Goal: Use online tool/utility: Utilize a website feature to perform a specific function

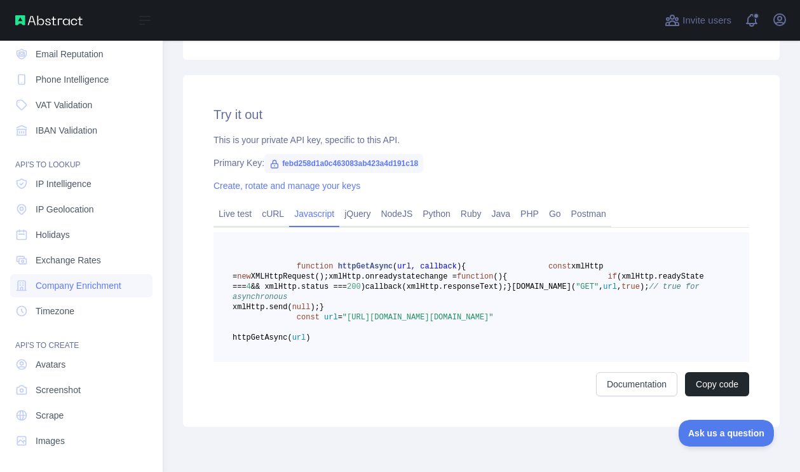
scroll to position [88, 0]
click at [72, 415] on link "Scrape" at bounding box center [81, 414] width 142 height 23
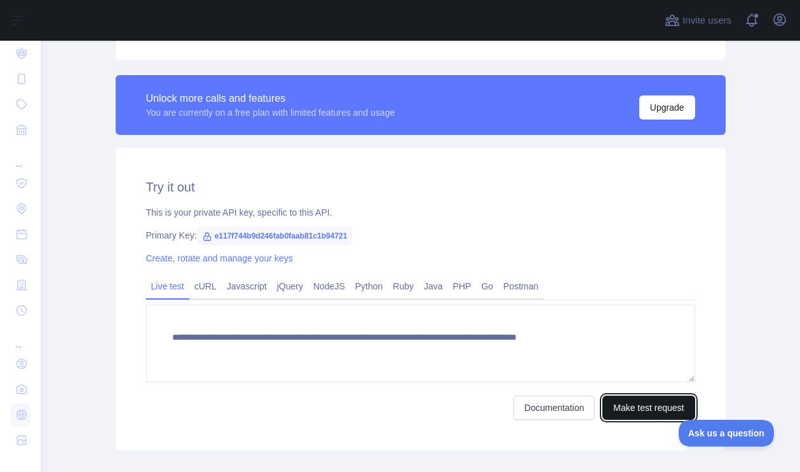
click at [627, 409] on button "Make test request" at bounding box center [649, 407] width 92 height 24
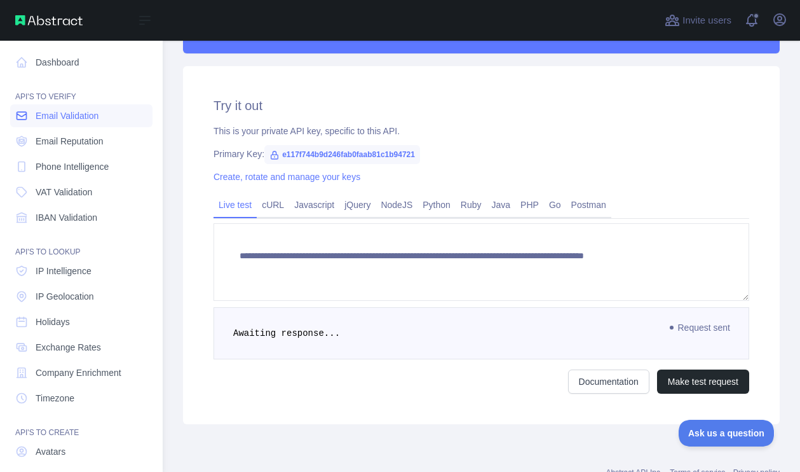
click at [85, 122] on link "Email Validation" at bounding box center [81, 115] width 142 height 23
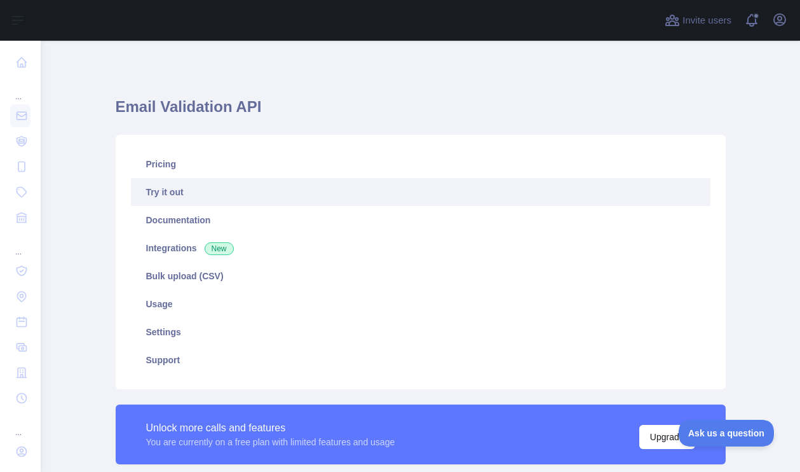
click at [236, 191] on link "Try it out" at bounding box center [421, 192] width 580 height 28
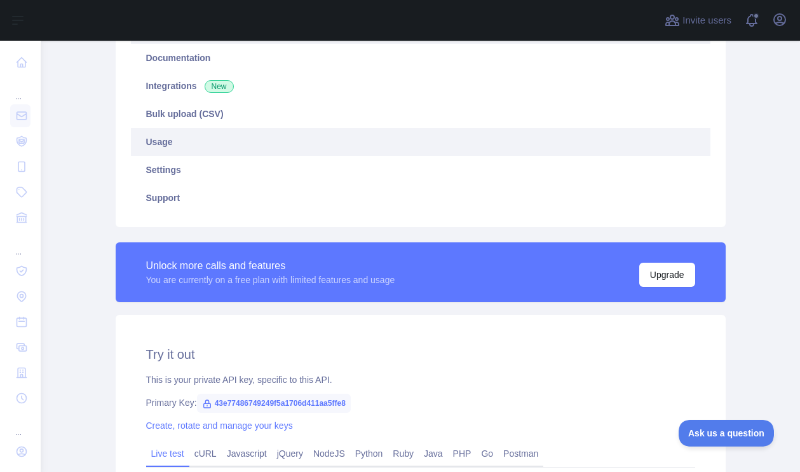
scroll to position [402, 0]
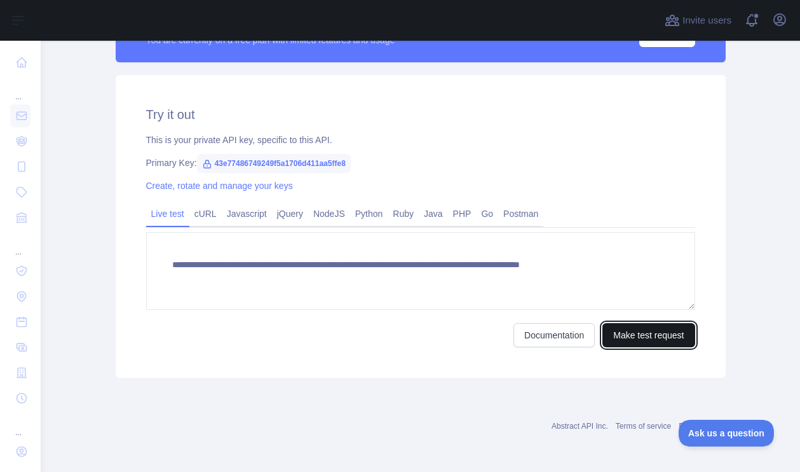
click at [624, 342] on button "Make test request" at bounding box center [649, 335] width 92 height 24
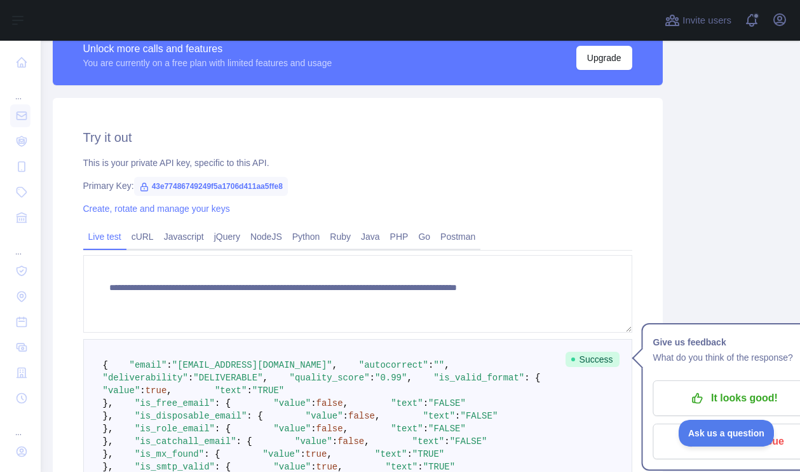
scroll to position [376, 63]
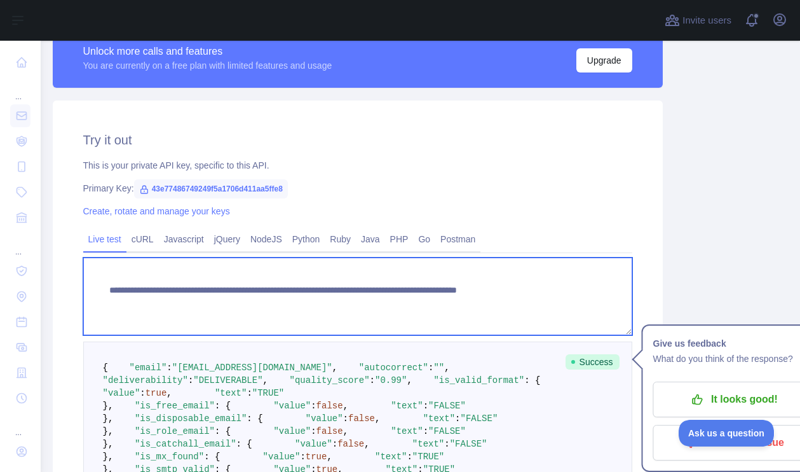
click at [528, 289] on textarea "**********" at bounding box center [357, 296] width 549 height 78
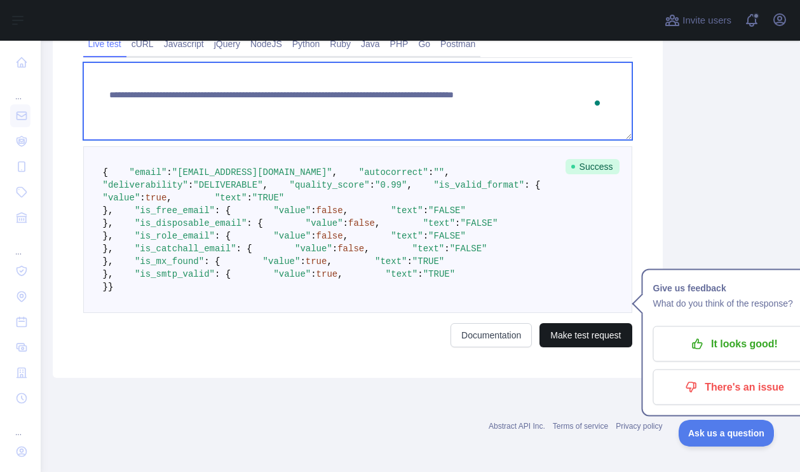
type textarea "**********"
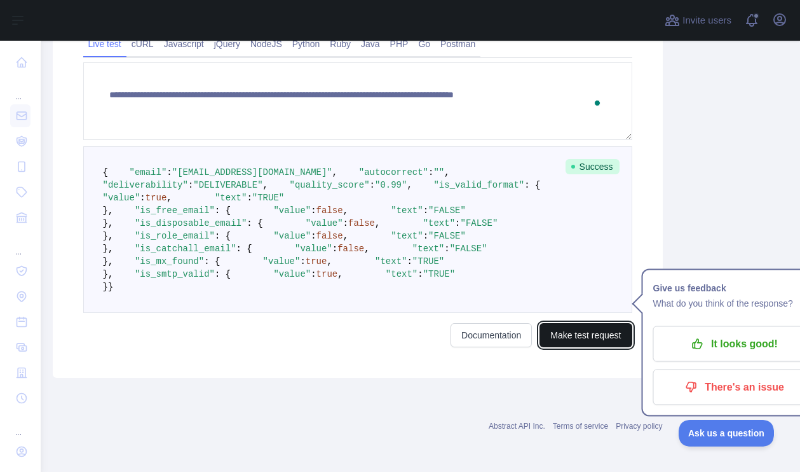
click at [559, 347] on button "Make test request" at bounding box center [586, 335] width 92 height 24
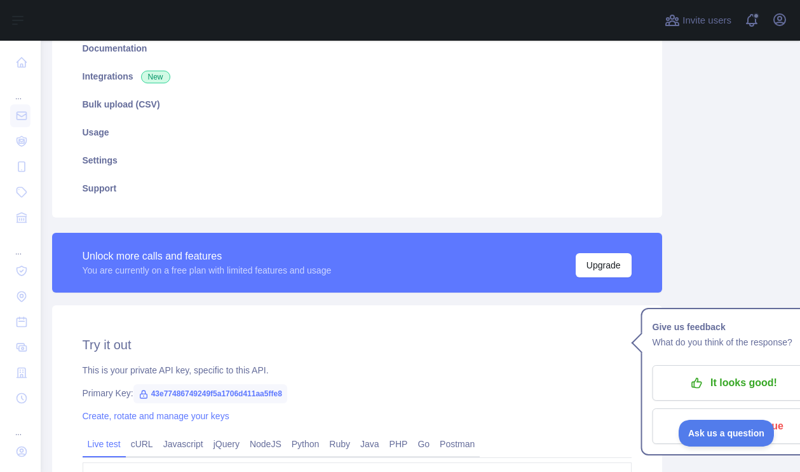
scroll to position [0, 64]
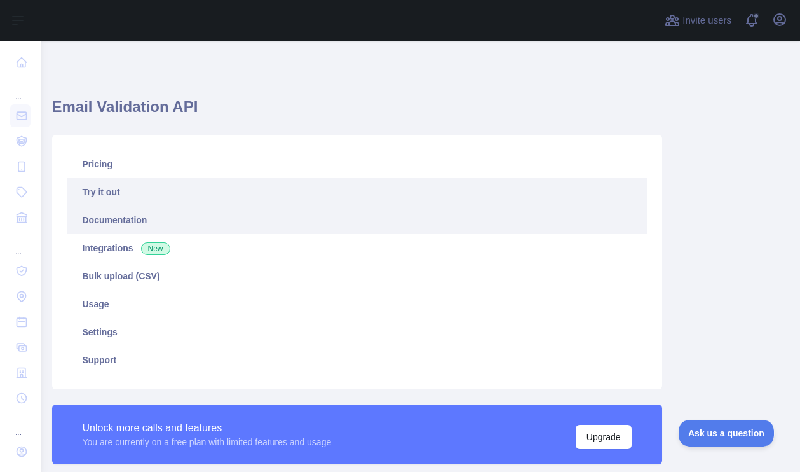
click at [125, 226] on link "Documentation" at bounding box center [357, 220] width 580 height 28
